Goal: Task Accomplishment & Management: Manage account settings

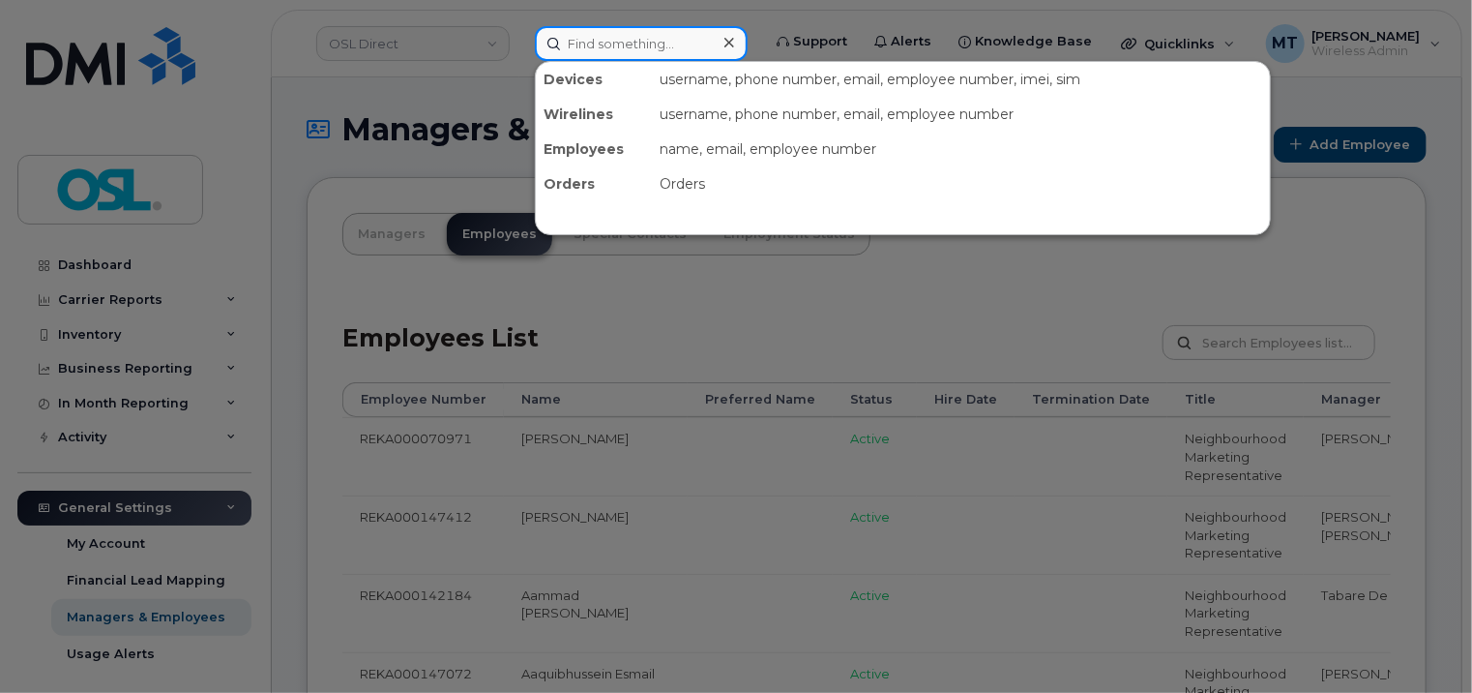
click at [664, 37] on input at bounding box center [641, 43] width 213 height 35
paste input "[EMAIL_ADDRESS][DOMAIN_NAME]"
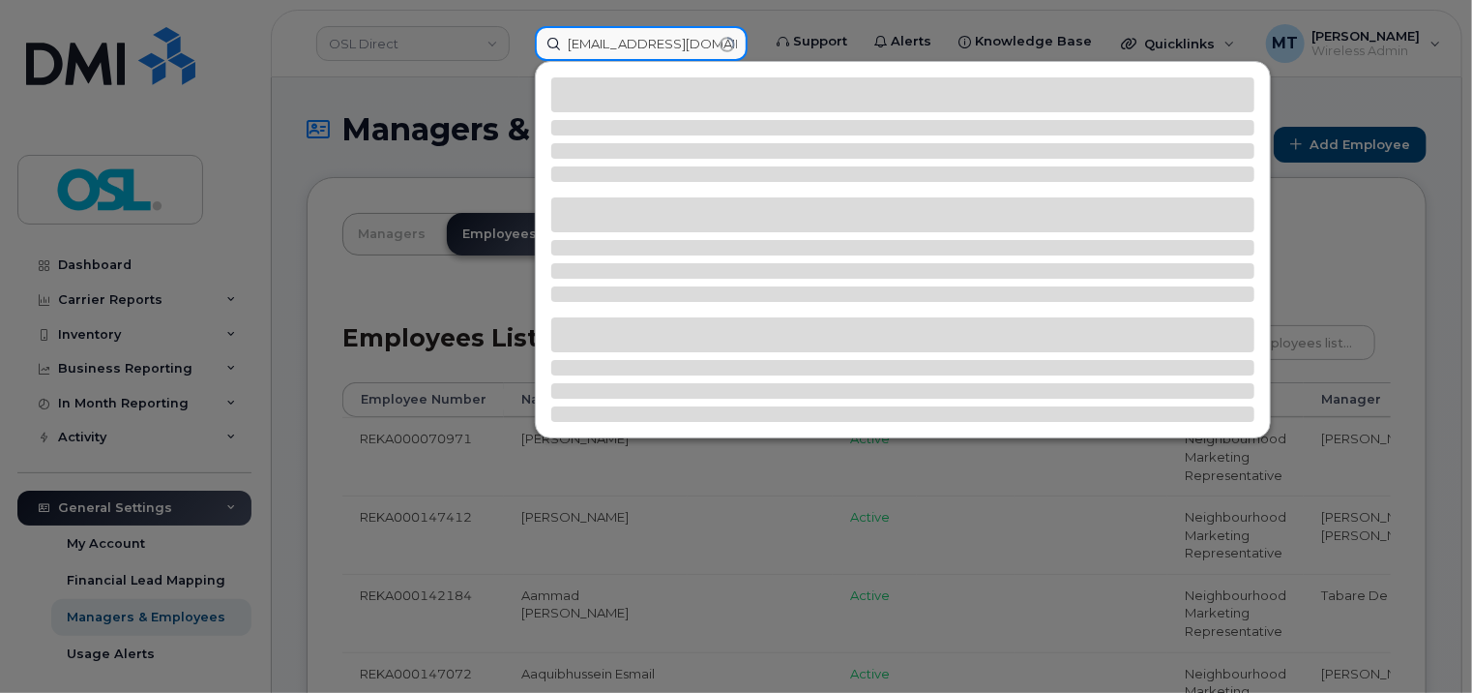
drag, startPoint x: 586, startPoint y: 46, endPoint x: 521, endPoint y: 49, distance: 64.9
click at [520, 46] on div "[EMAIL_ADDRESS][DOMAIN_NAME]" at bounding box center [642, 43] width 244 height 35
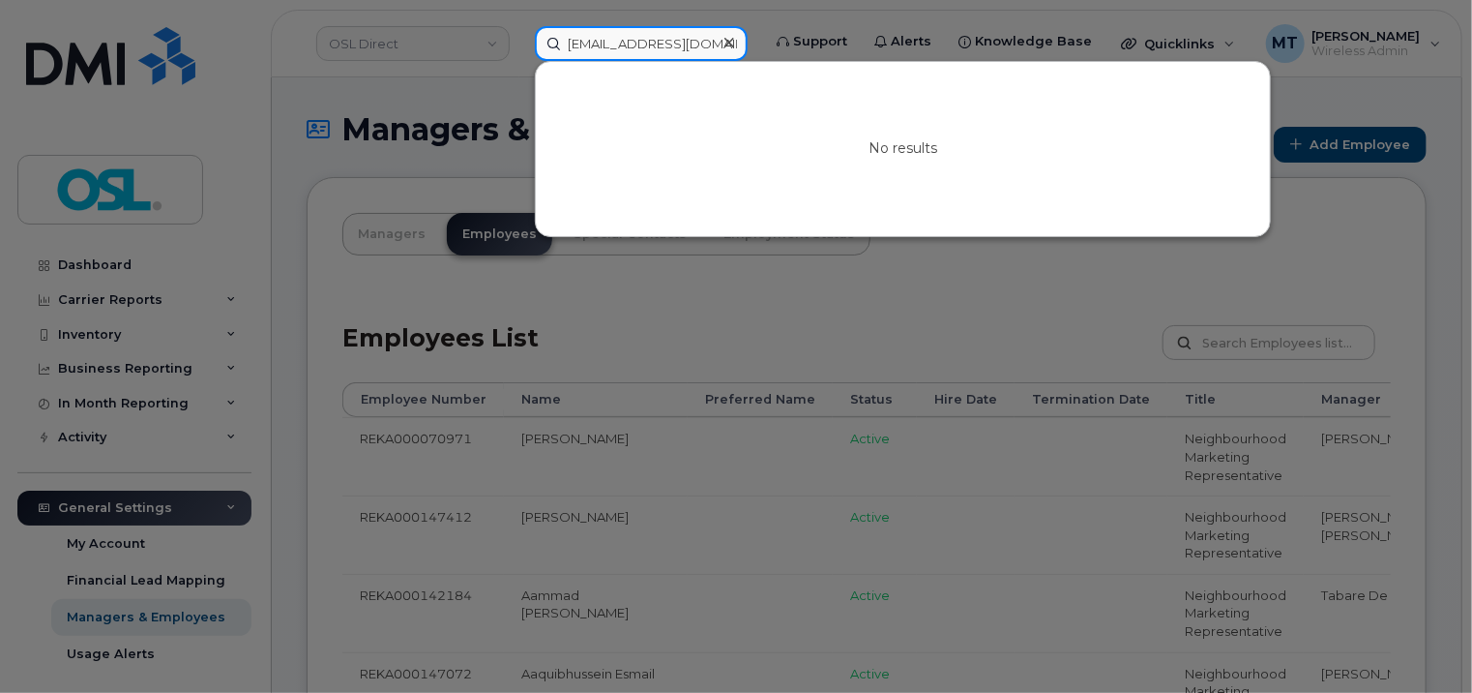
drag, startPoint x: 592, startPoint y: 40, endPoint x: 689, endPoint y: 70, distance: 101.3
click at [592, 40] on input "[EMAIL_ADDRESS][DOMAIN_NAME]" at bounding box center [641, 43] width 213 height 35
click at [612, 42] on input "[EMAIL_ADDRESS][DOMAIN_NAME]" at bounding box center [641, 43] width 213 height 35
click at [596, 43] on input "[EMAIL_ADDRESS][DOMAIN_NAME]" at bounding box center [641, 43] width 213 height 35
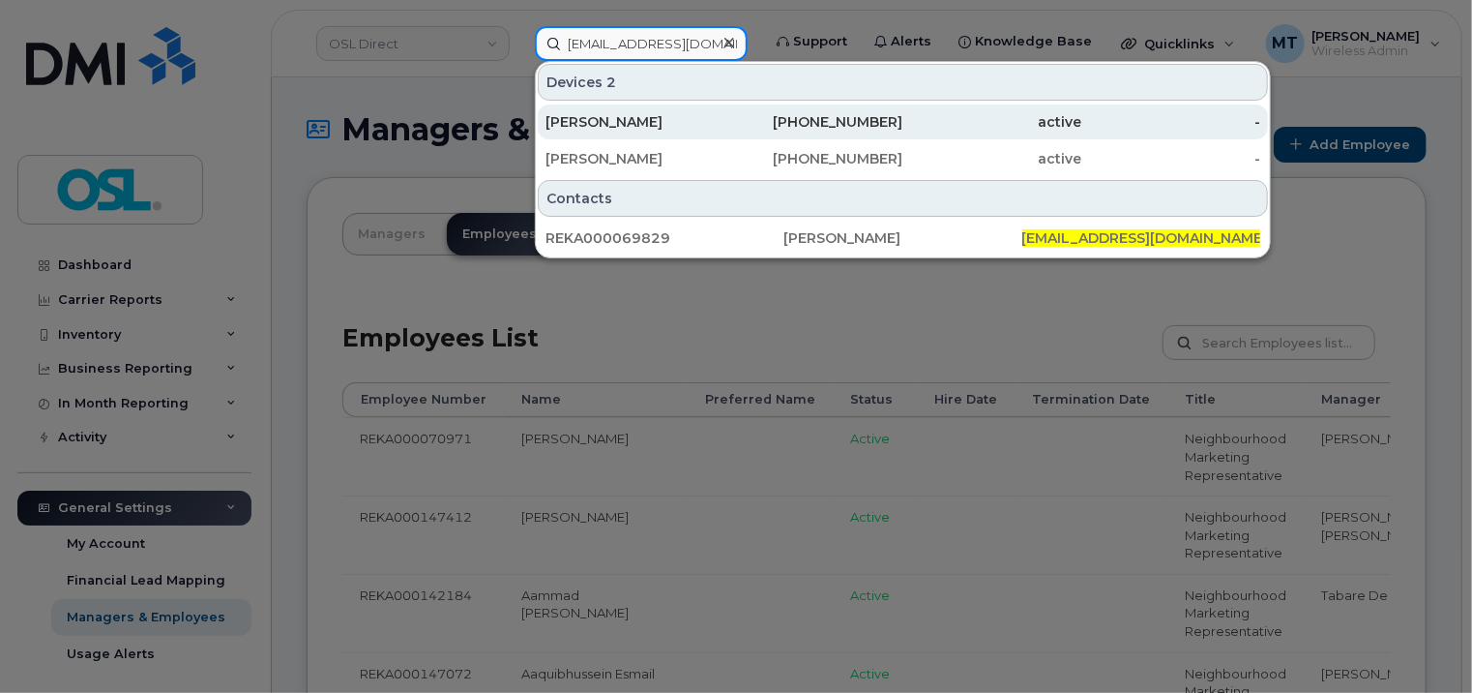
type input "[EMAIL_ADDRESS][DOMAIN_NAME]"
click at [642, 120] on div "[PERSON_NAME]" at bounding box center [635, 121] width 179 height 19
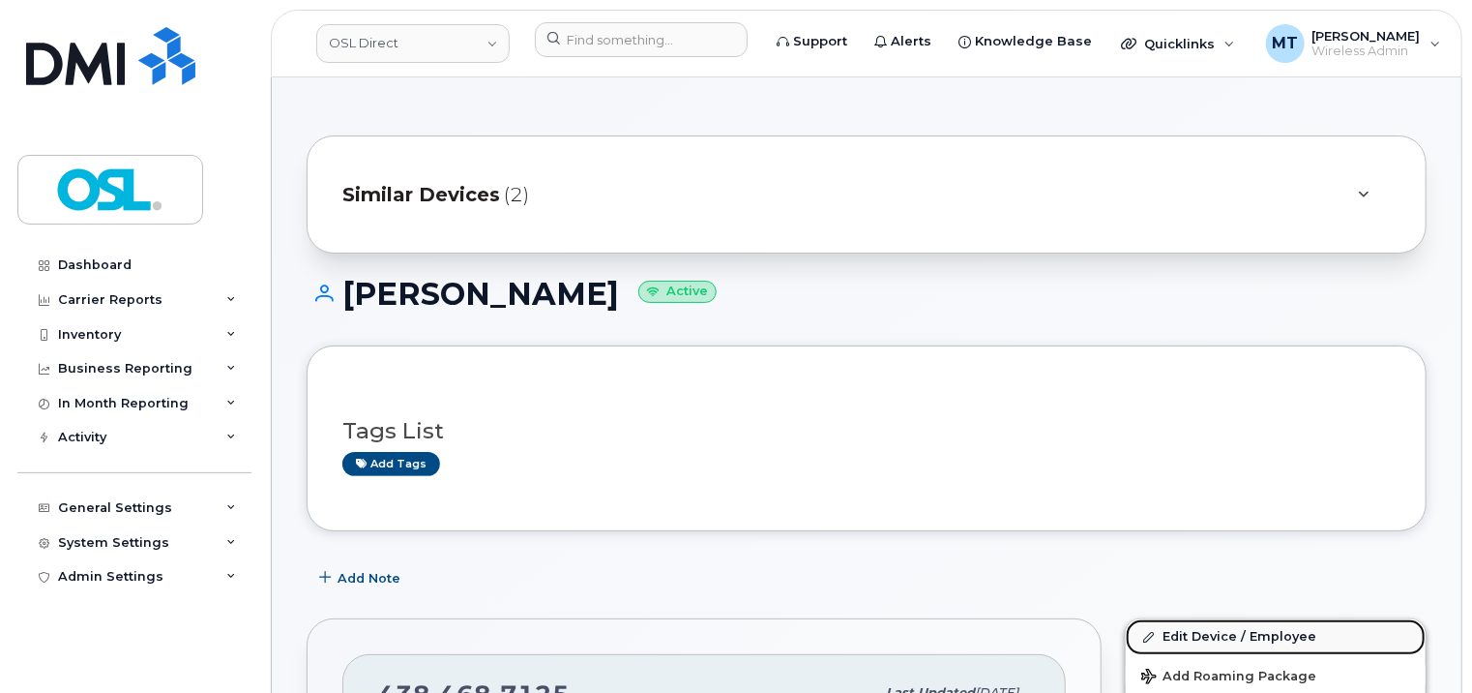
click at [1280, 631] on link "Edit Device / Employee" at bounding box center [1276, 636] width 300 height 35
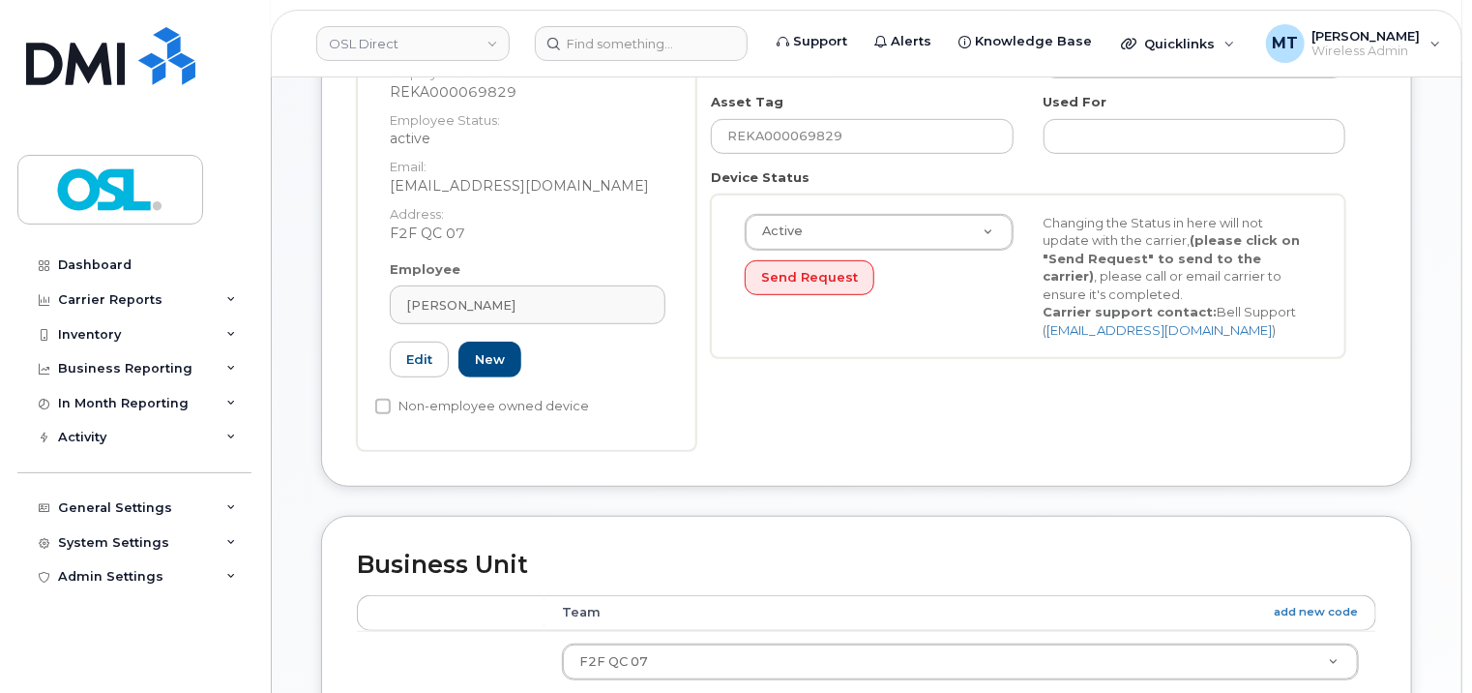
scroll to position [580, 0]
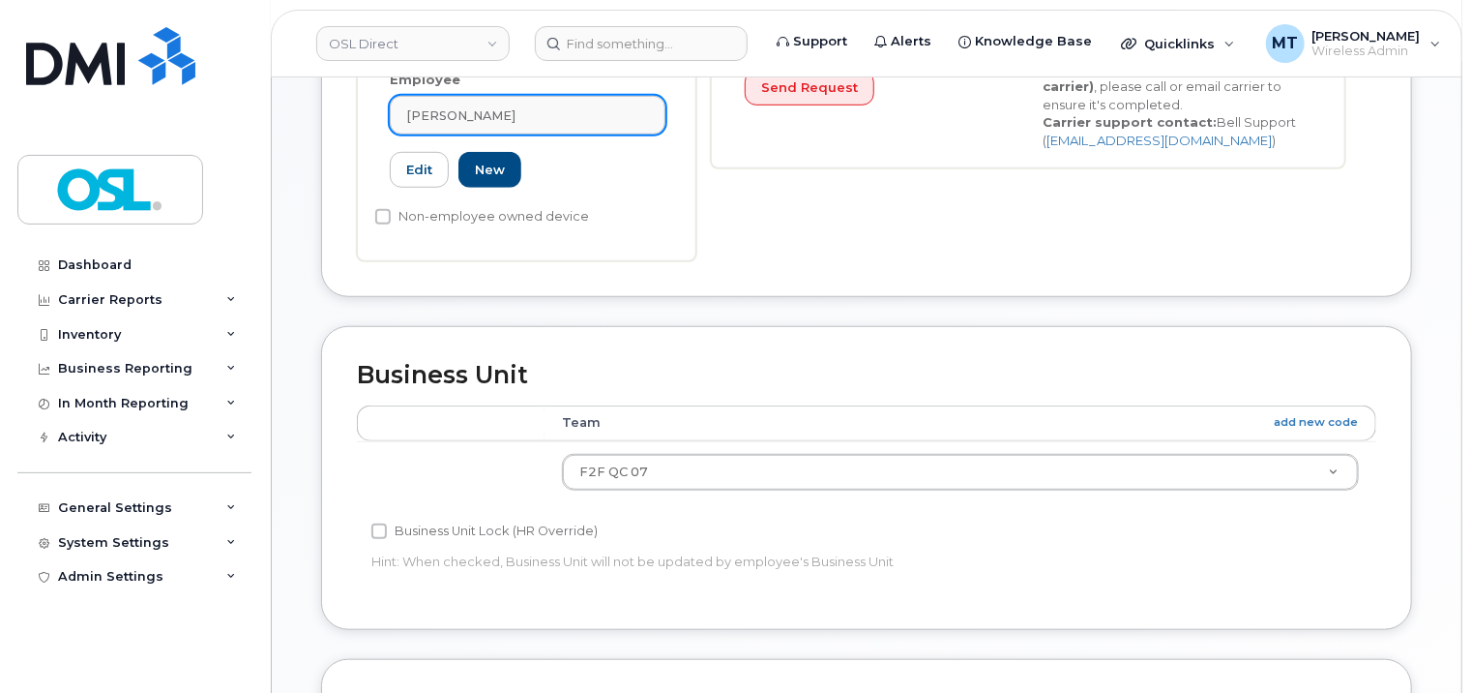
click at [562, 134] on link "[PERSON_NAME]" at bounding box center [528, 115] width 276 height 39
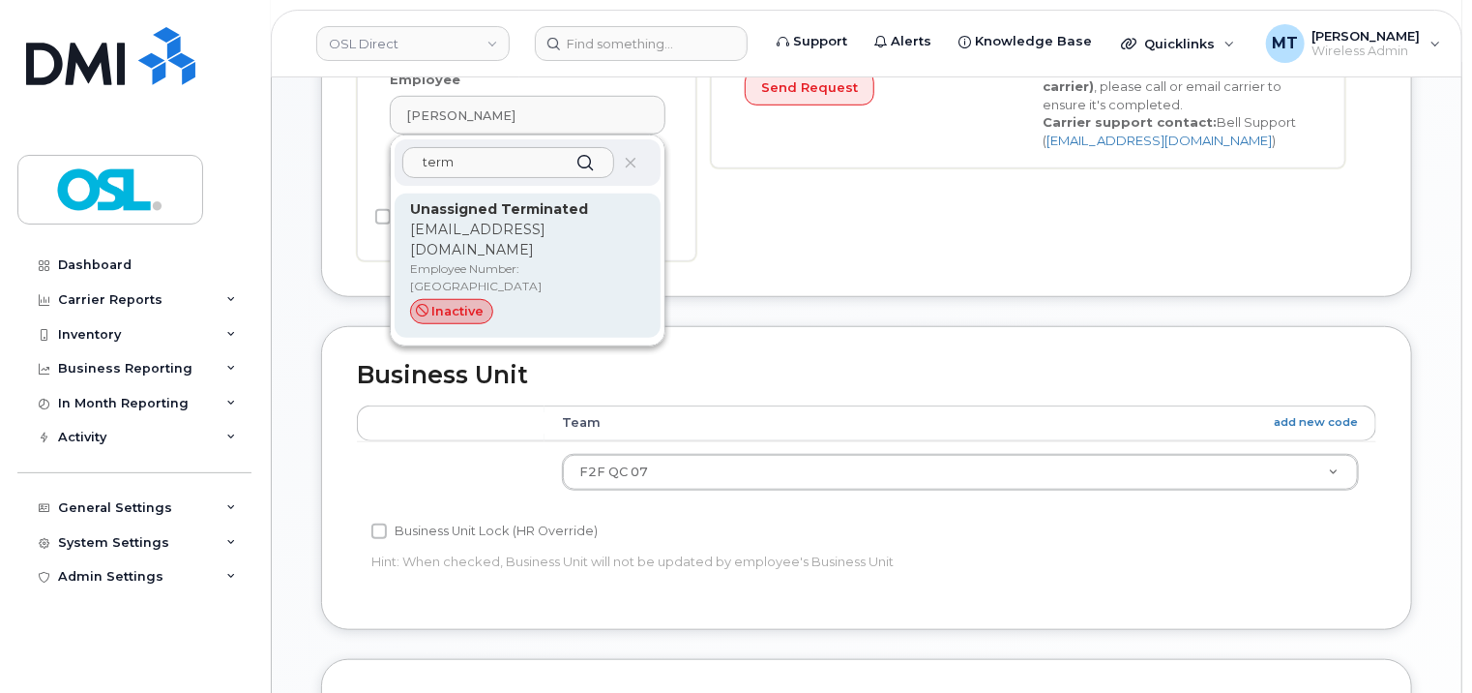
type input "term"
click at [521, 258] on p "support_2@osldirect.com" at bounding box center [527, 240] width 235 height 41
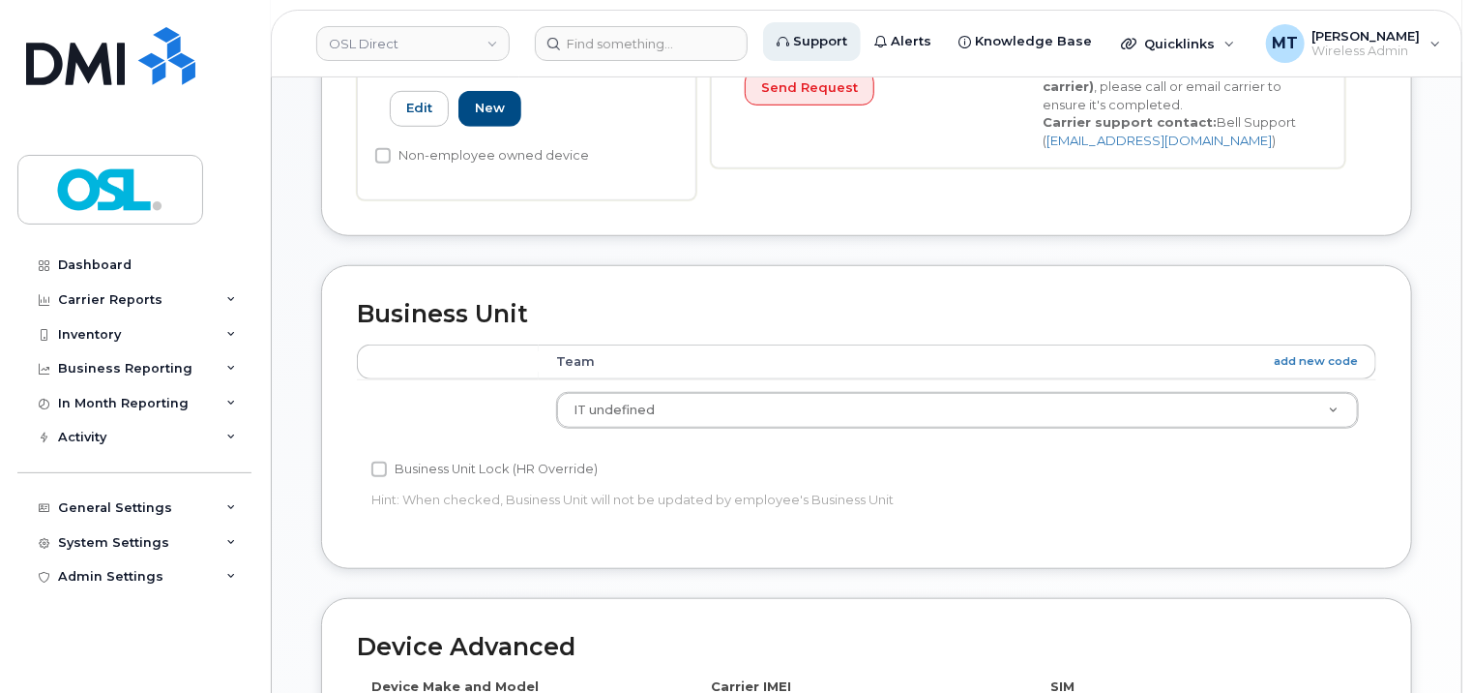
type input "UT"
type input "Unassigned Terminated"
type input "[EMAIL_ADDRESS][DOMAIN_NAME]"
type input "4117510"
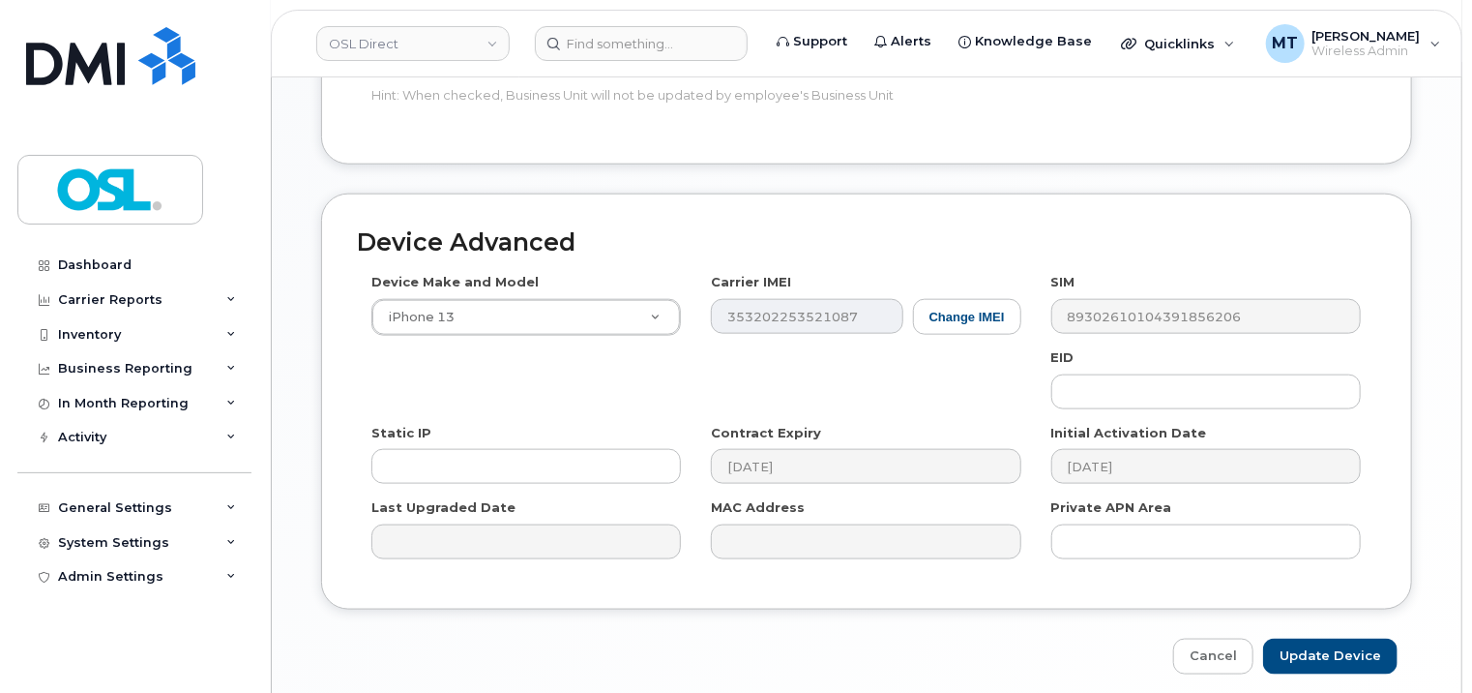
scroll to position [1058, 0]
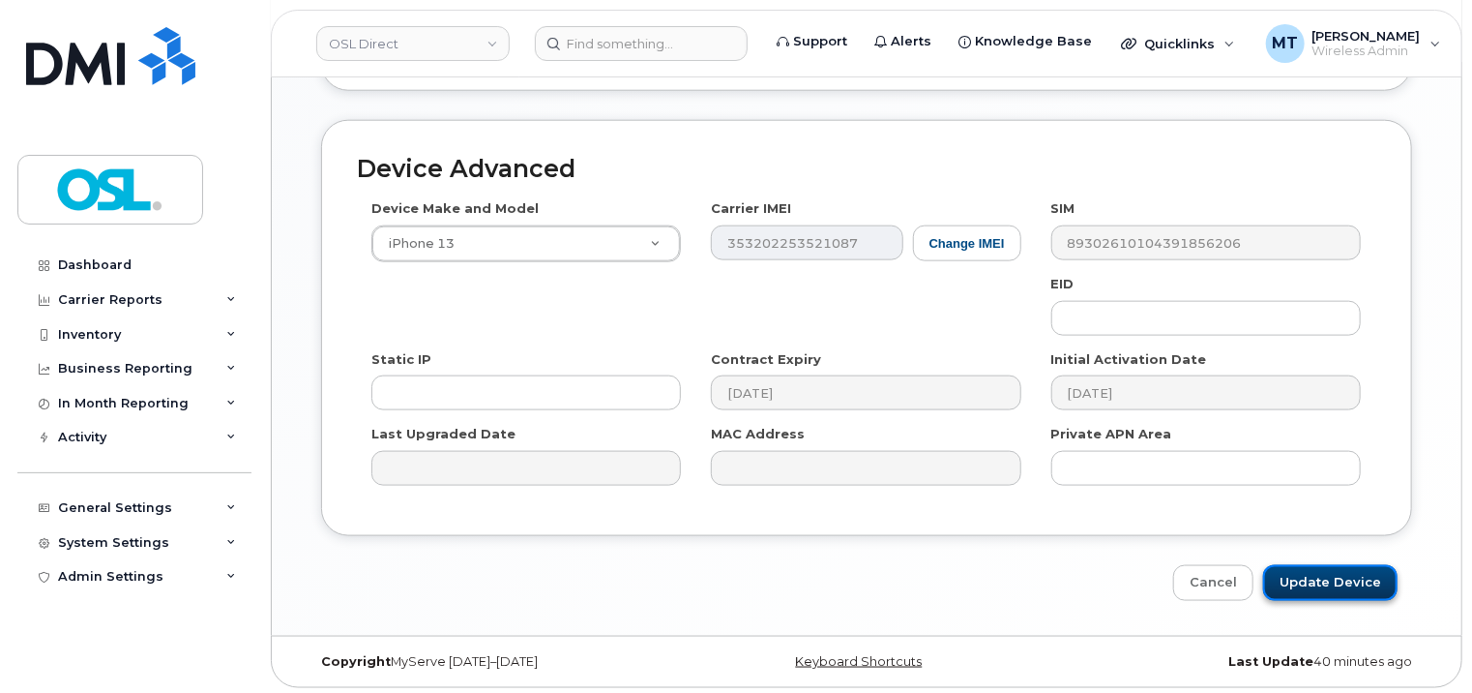
click at [1352, 580] on input "Update Device" at bounding box center [1330, 583] width 134 height 36
type input "Saving..."
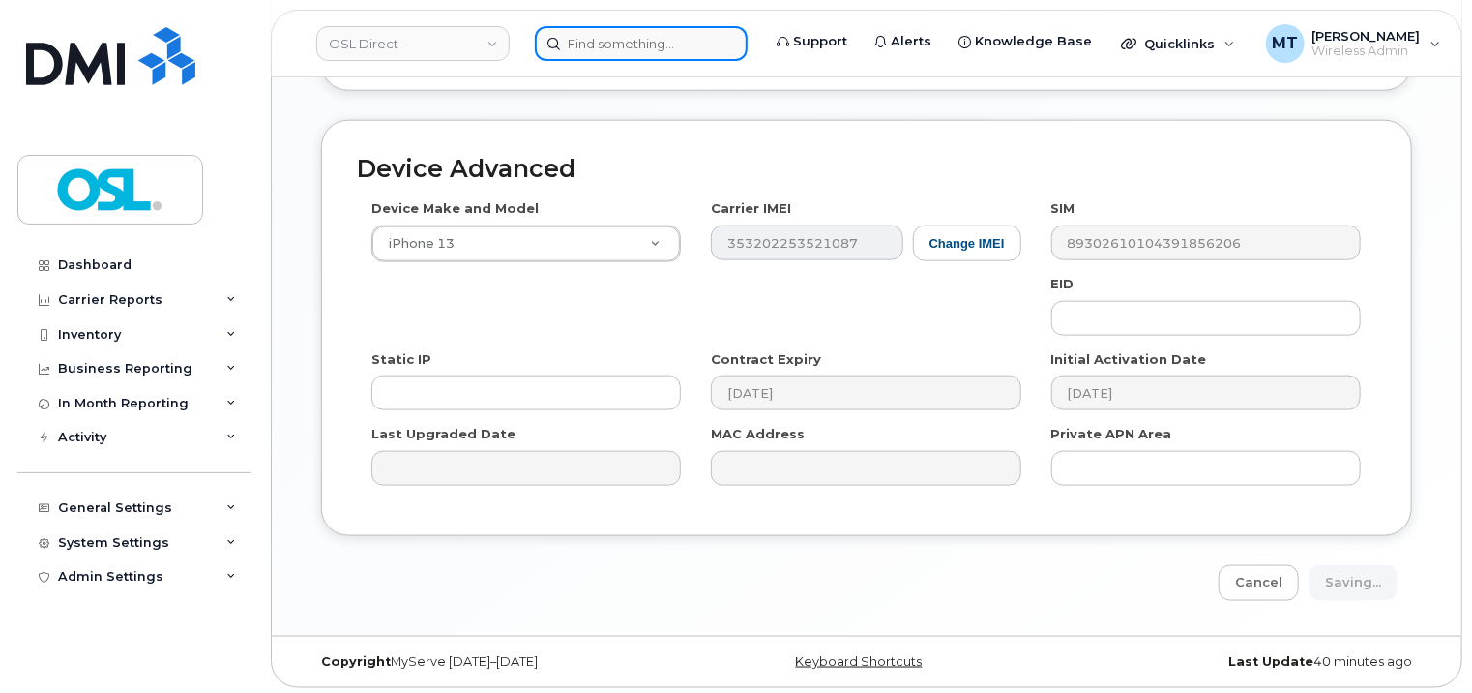
click at [641, 43] on input at bounding box center [641, 43] width 213 height 35
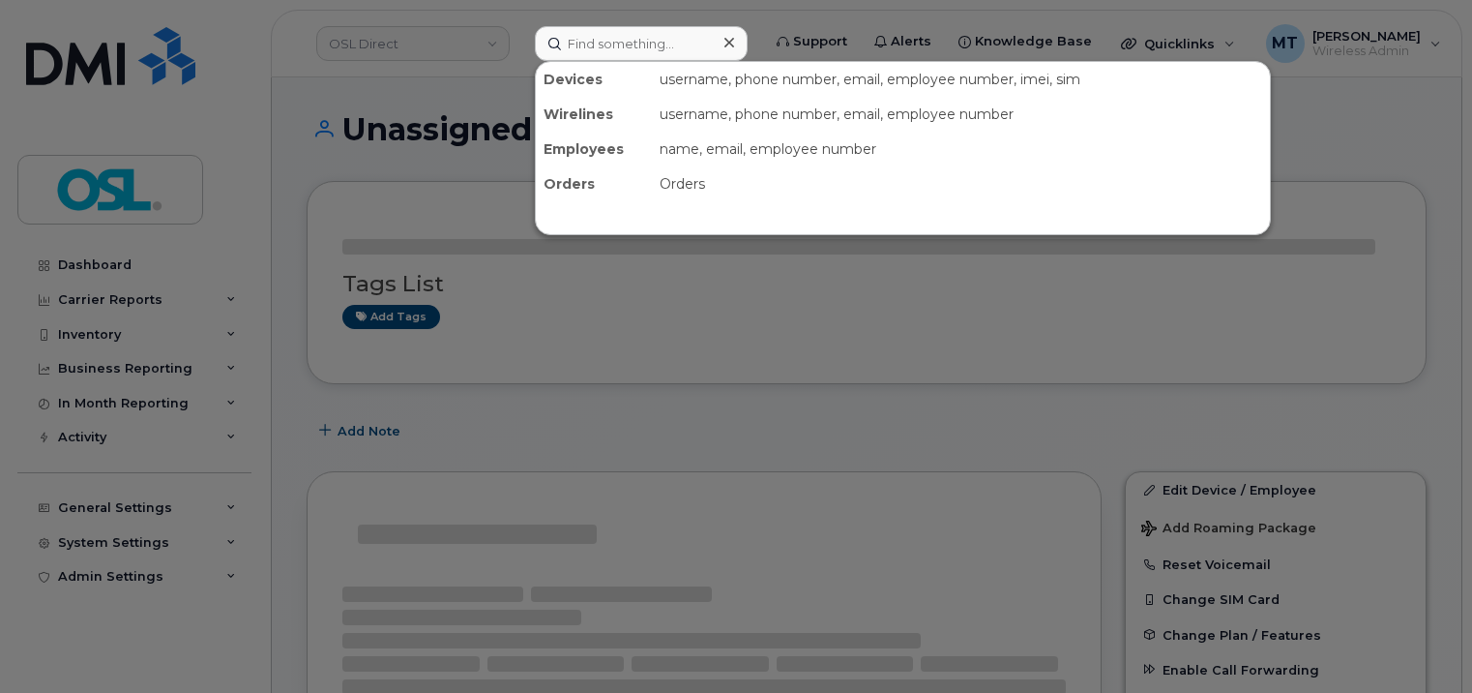
click at [642, 43] on input at bounding box center [641, 43] width 213 height 35
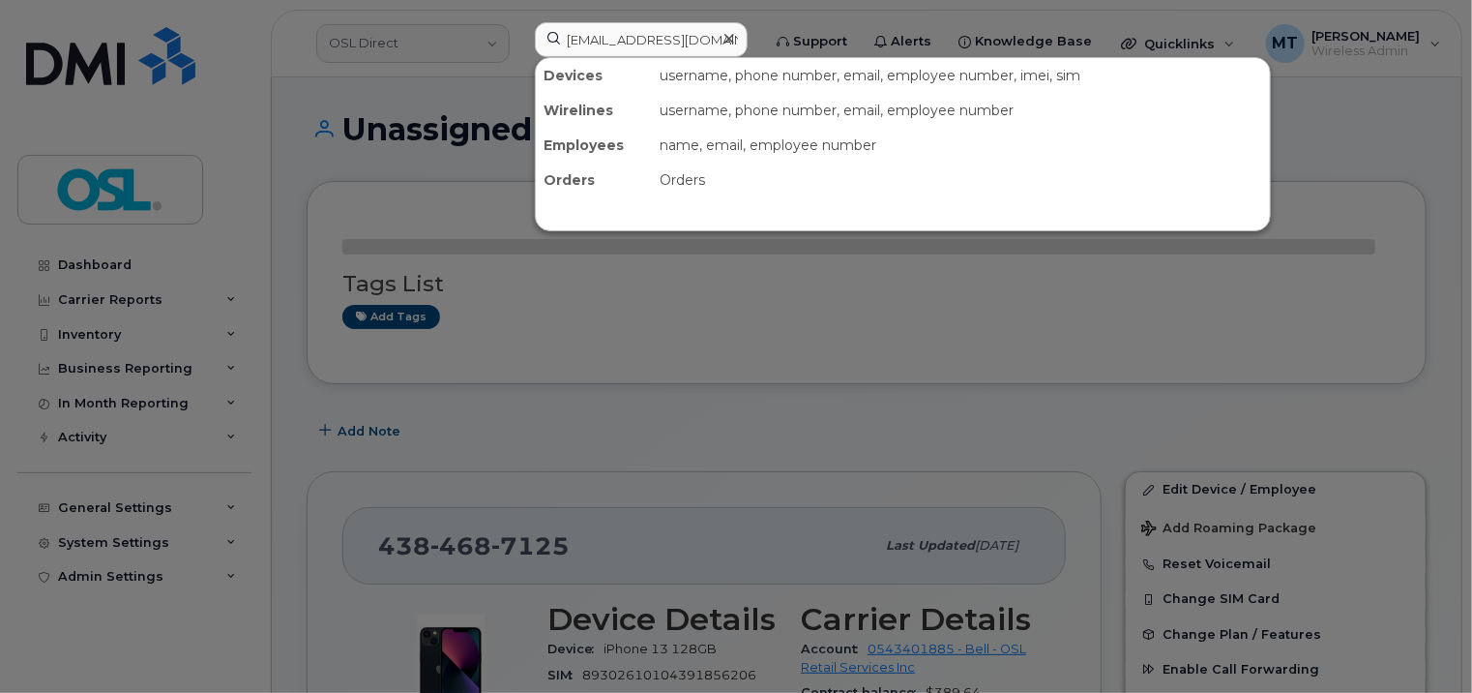
scroll to position [0, 95]
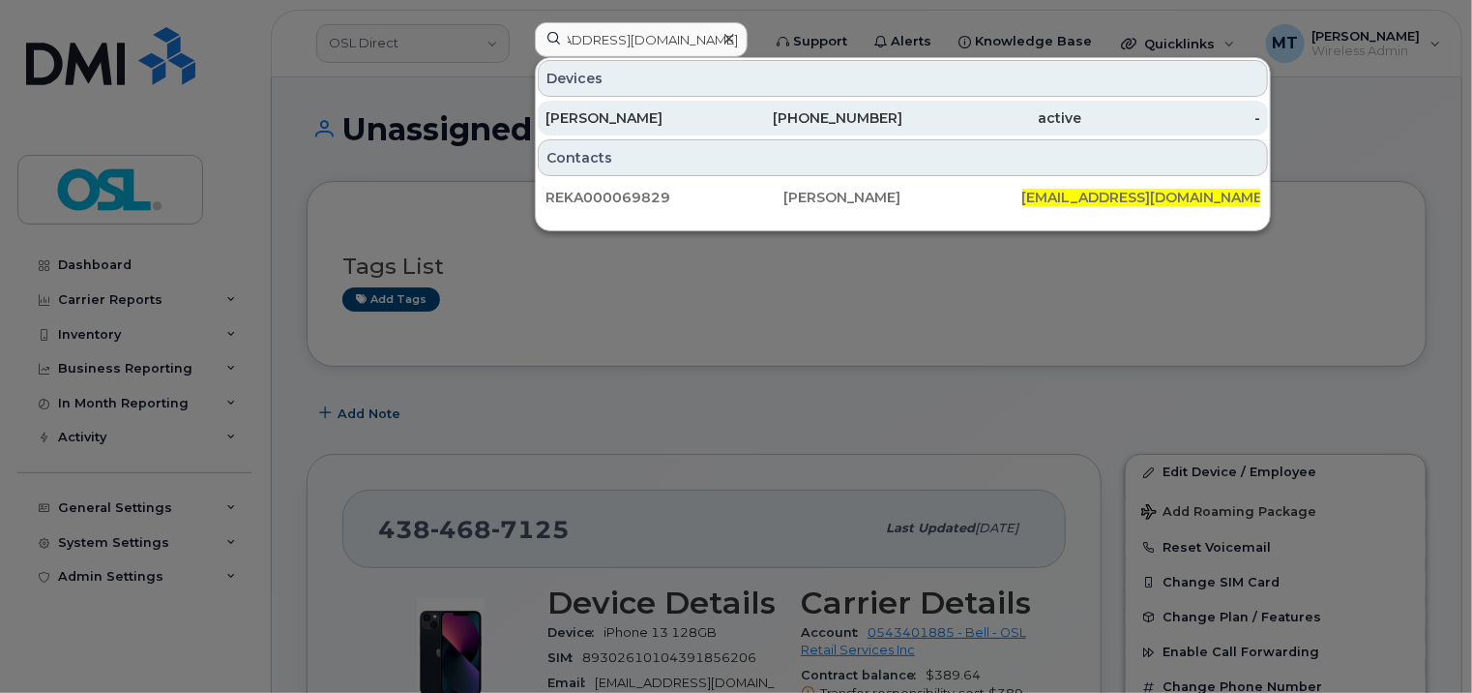
type input "[EMAIL_ADDRESS][DOMAIN_NAME]"
click at [666, 116] on div "[PERSON_NAME]" at bounding box center [635, 117] width 179 height 19
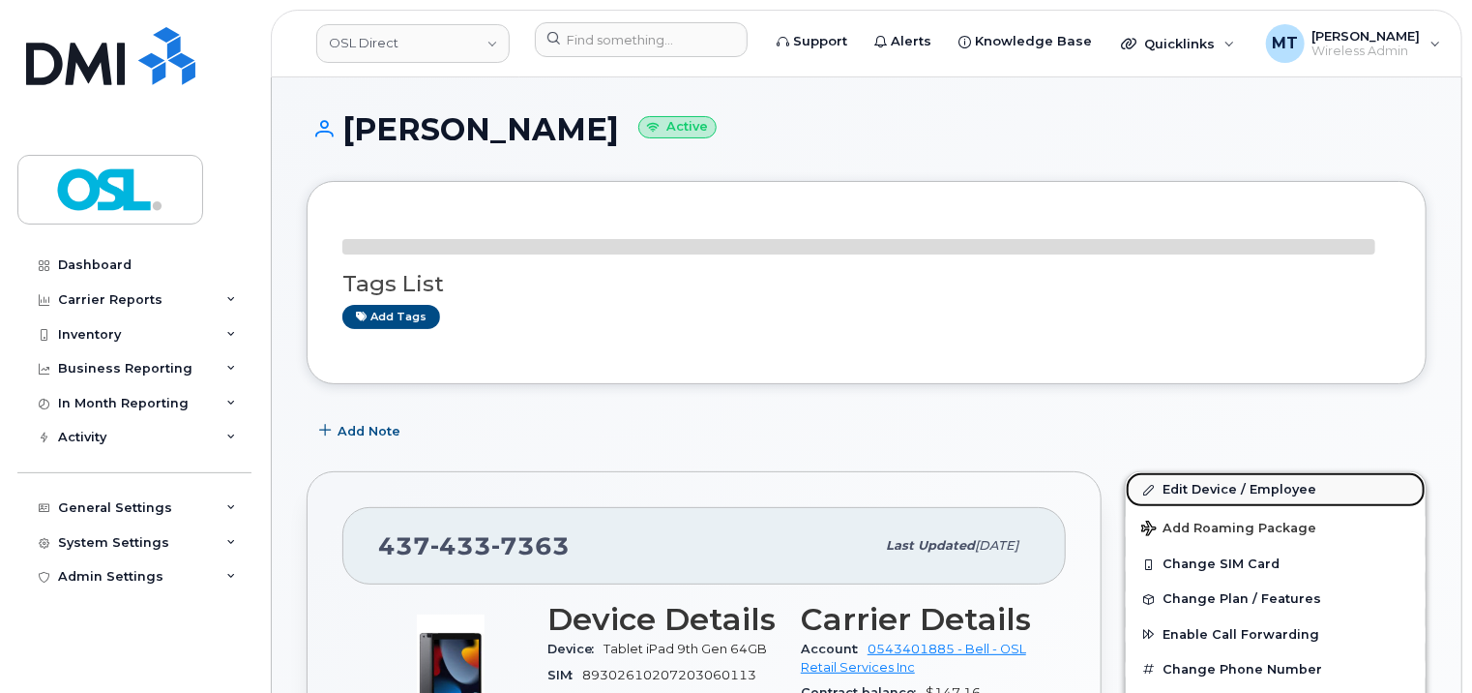
click at [1207, 480] on link "Edit Device / Employee" at bounding box center [1276, 489] width 300 height 35
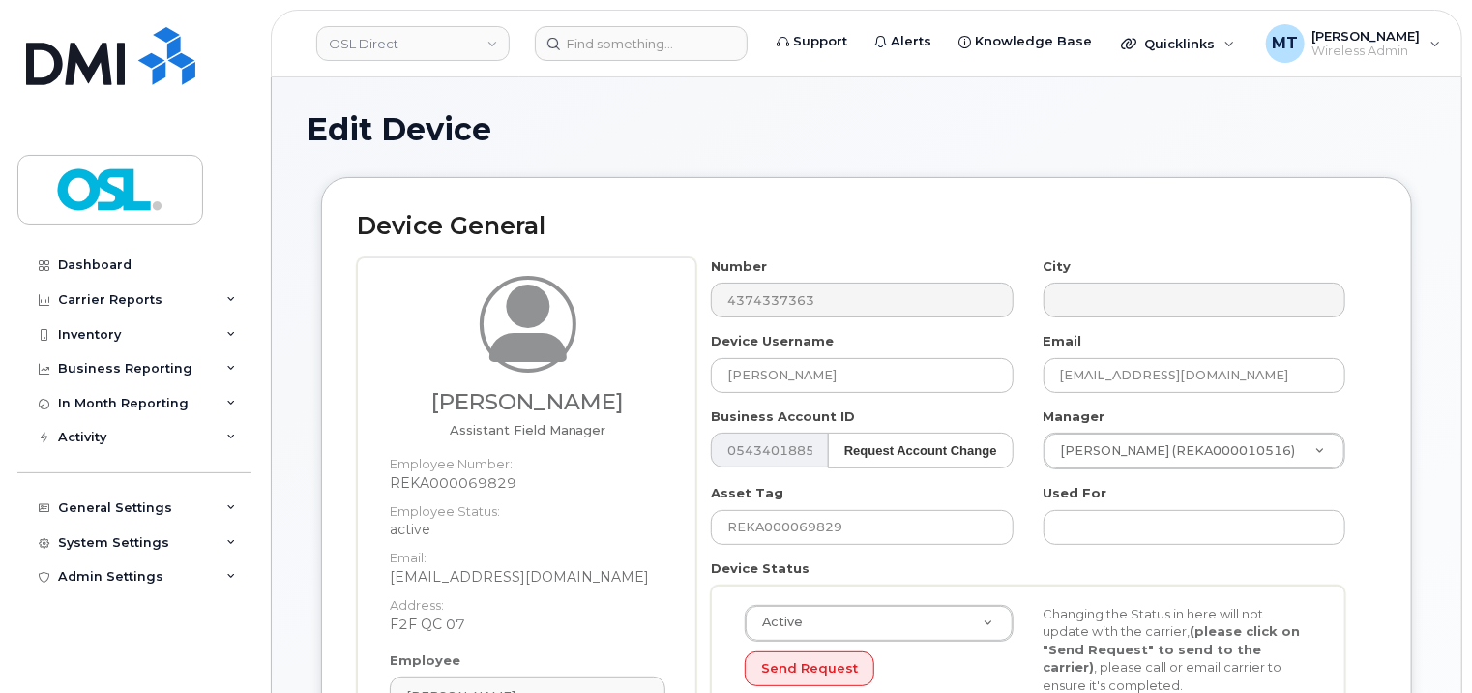
scroll to position [580, 0]
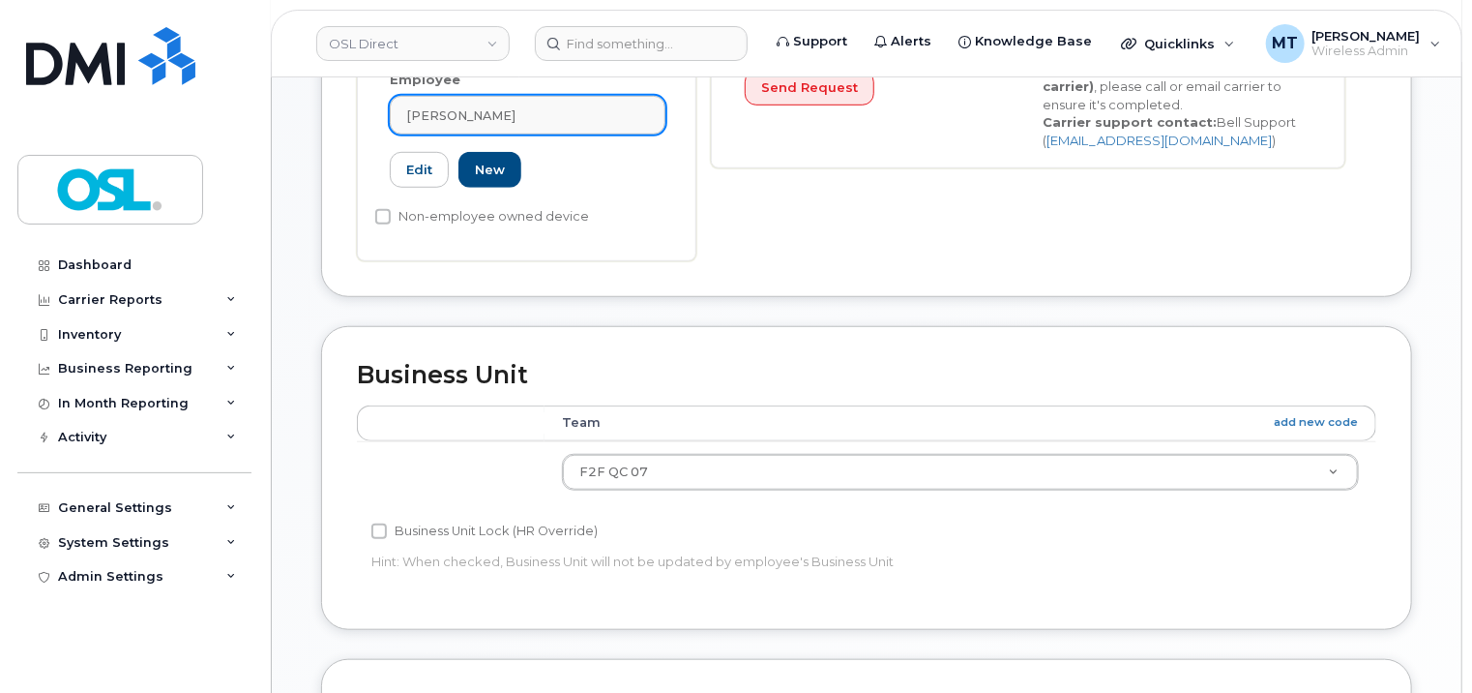
click at [554, 134] on link "[PERSON_NAME]" at bounding box center [528, 115] width 276 height 39
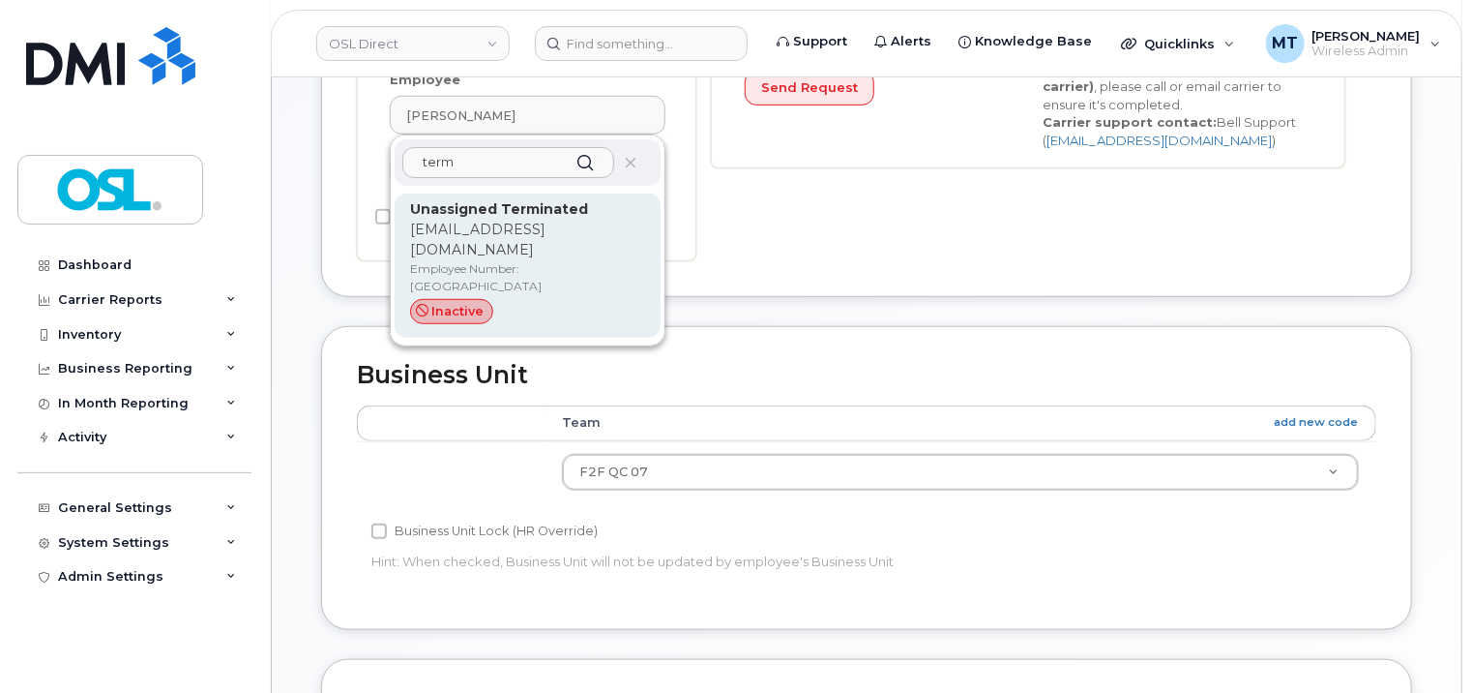
type input "term"
click at [566, 248] on p "support_2@osldirect.com" at bounding box center [527, 240] width 235 height 41
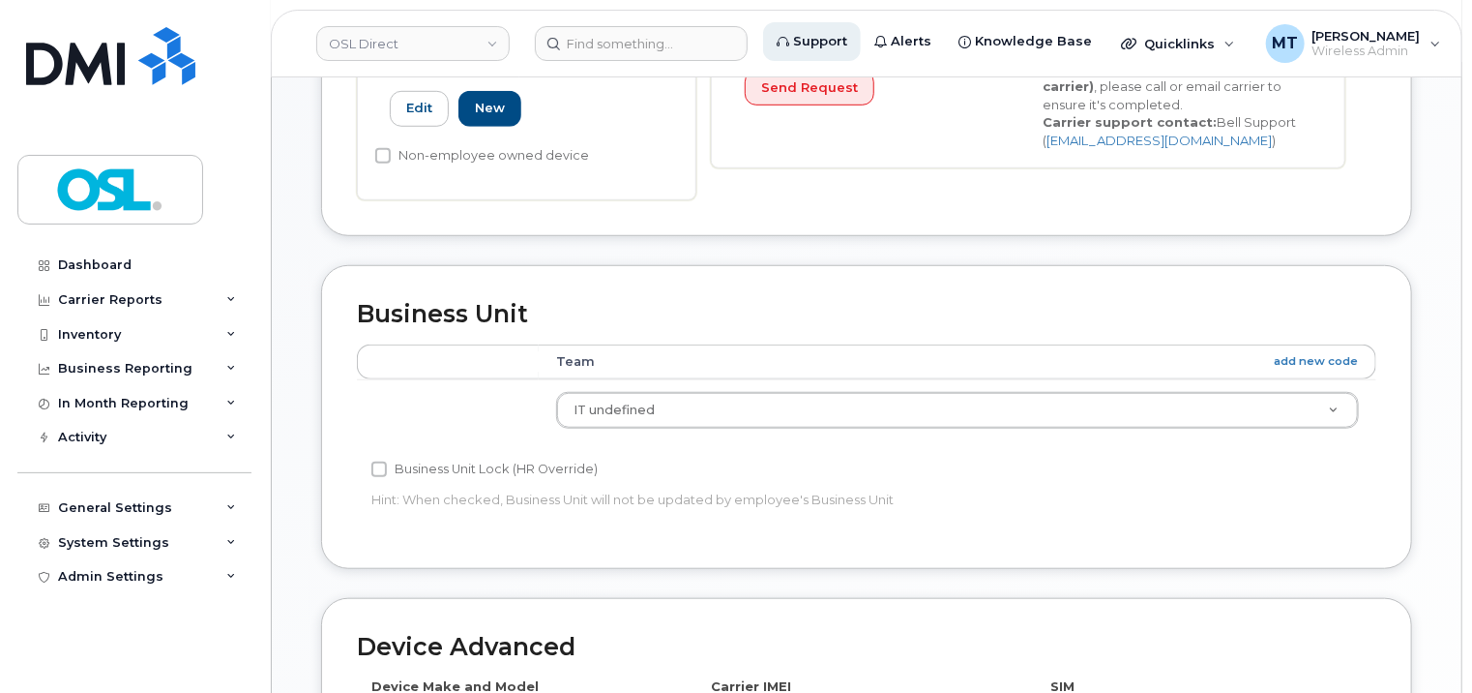
type input "UT"
type input "Unassigned Terminated"
type input "support_2@osldirect.com"
type input "4117510"
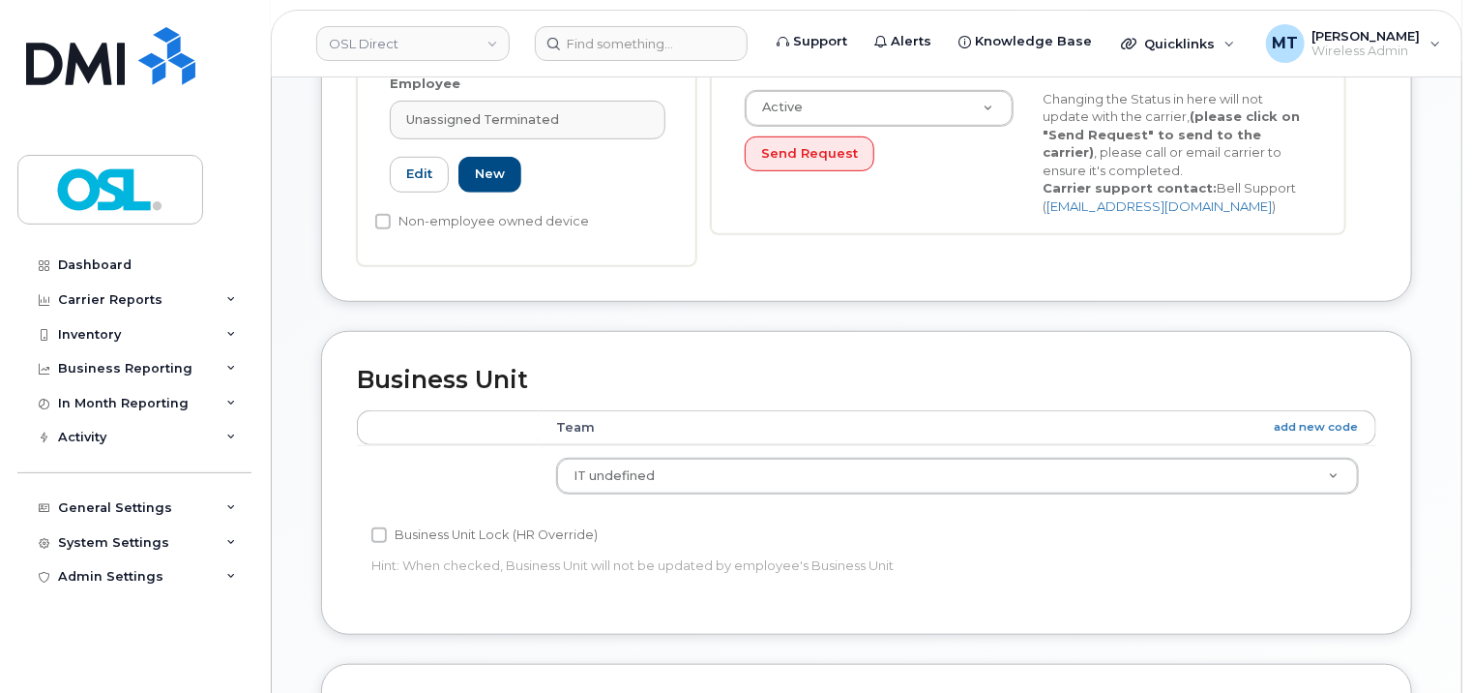
scroll to position [998, 0]
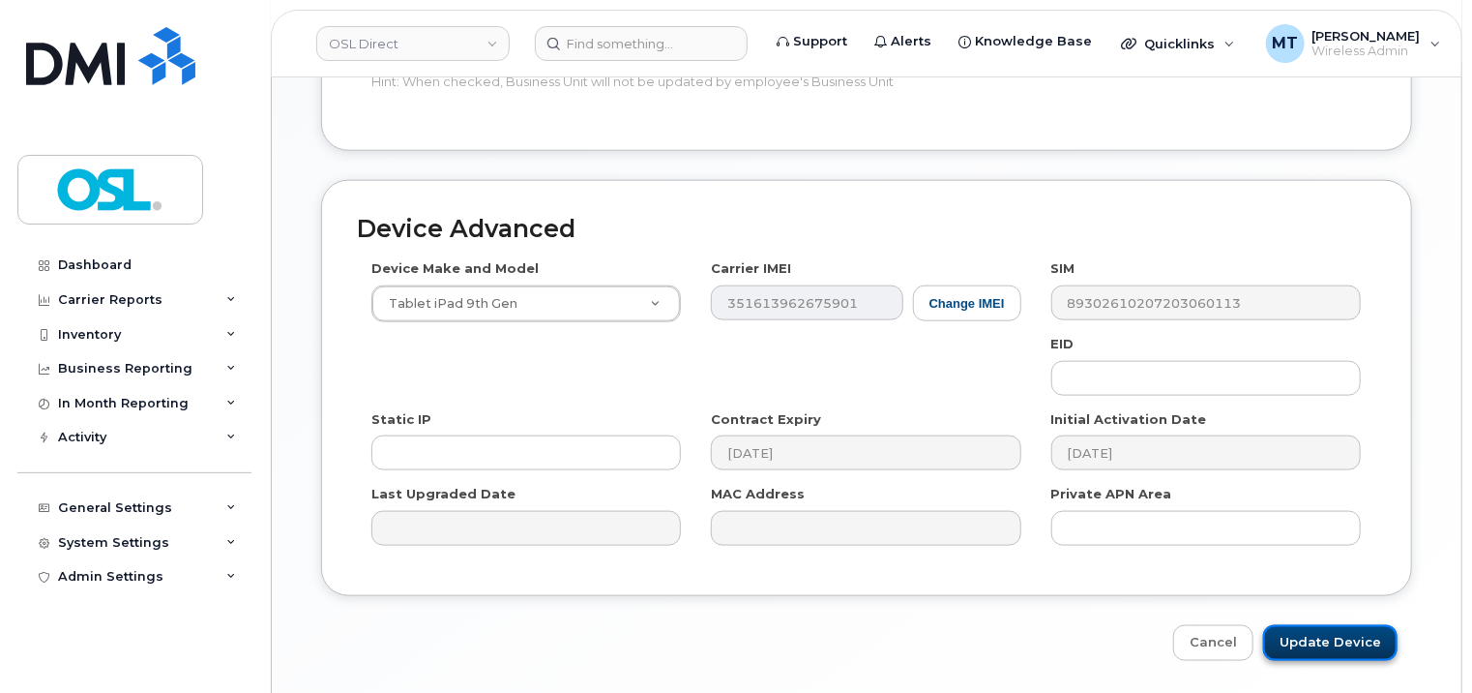
click at [1329, 640] on input "Update Device" at bounding box center [1330, 643] width 134 height 36
type input "Saving..."
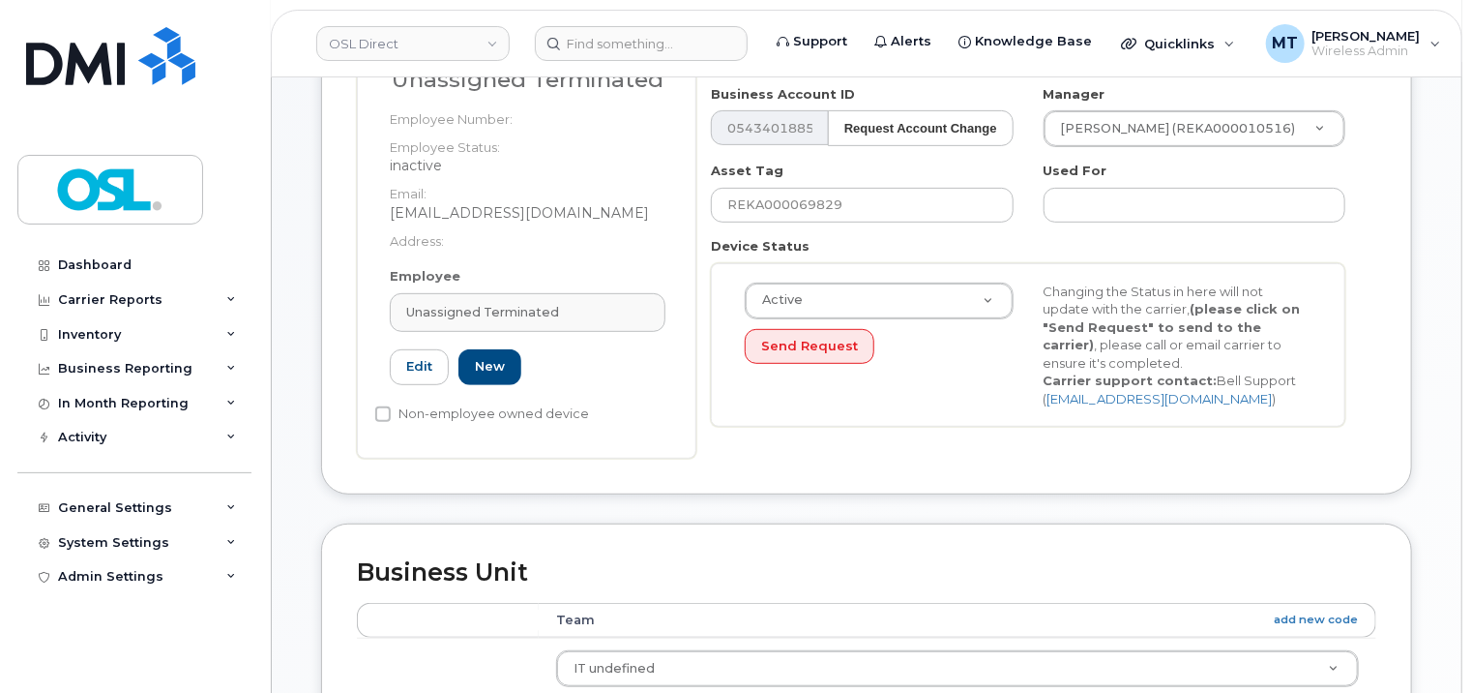
scroll to position [321, 0]
click at [645, 45] on input at bounding box center [641, 43] width 213 height 35
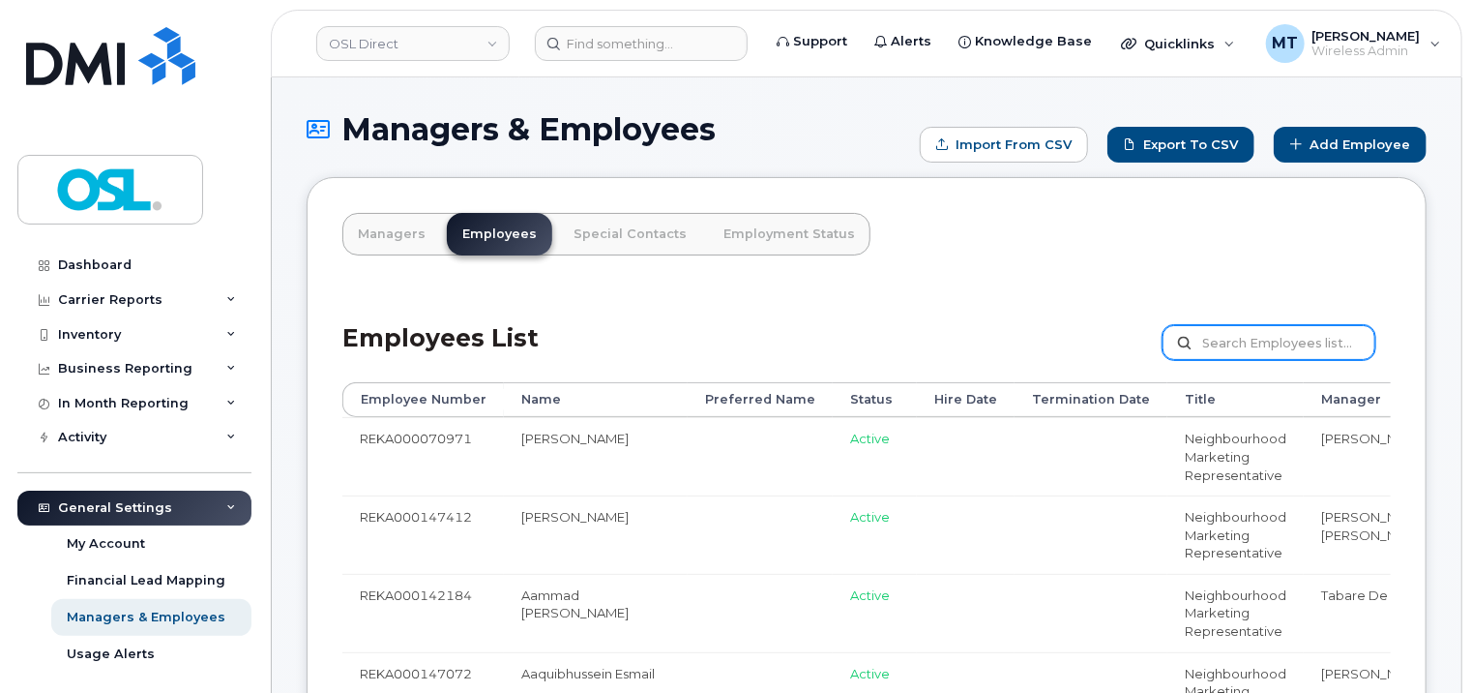
click at [1273, 337] on input "text" at bounding box center [1269, 342] width 213 height 35
paste input "REKA000069829"
type input "REKA000069829"
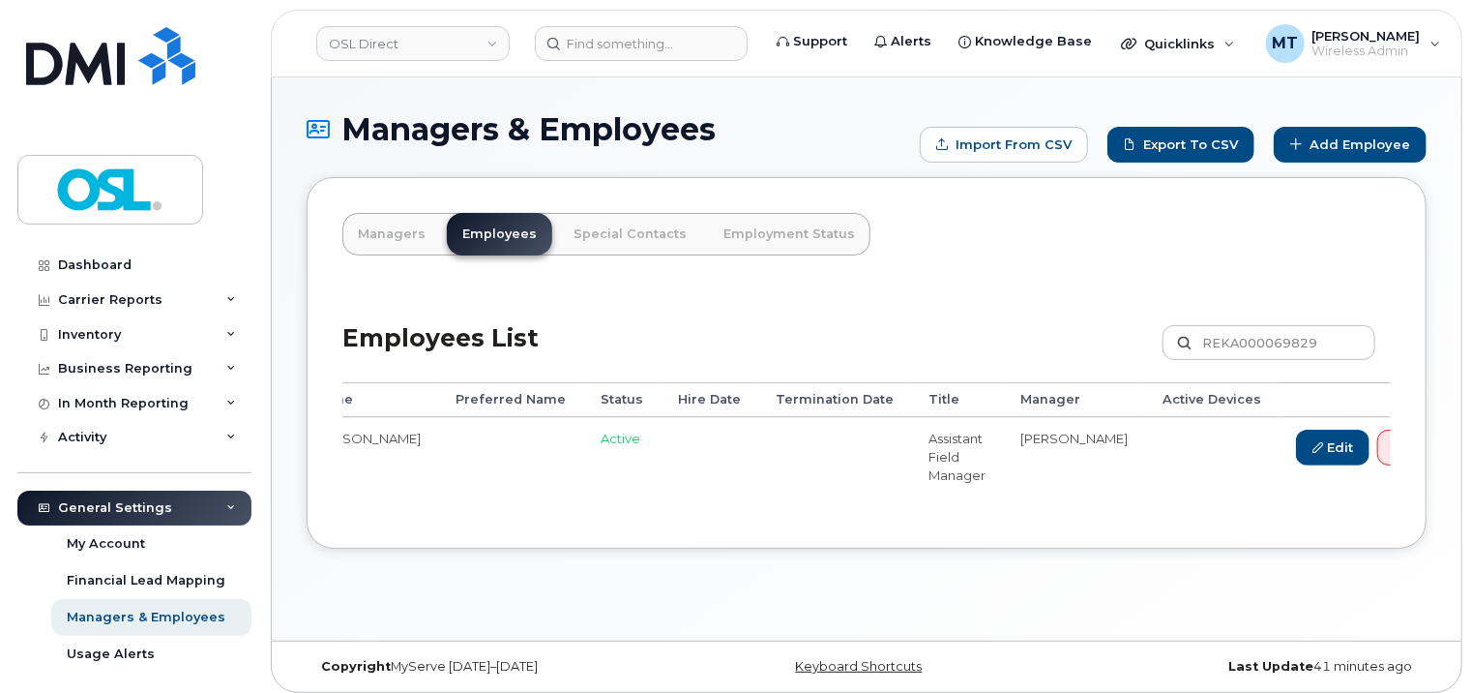
scroll to position [0, 210]
click at [1376, 452] on link "Delete" at bounding box center [1422, 448] width 93 height 36
